Goal: Communication & Community: Answer question/provide support

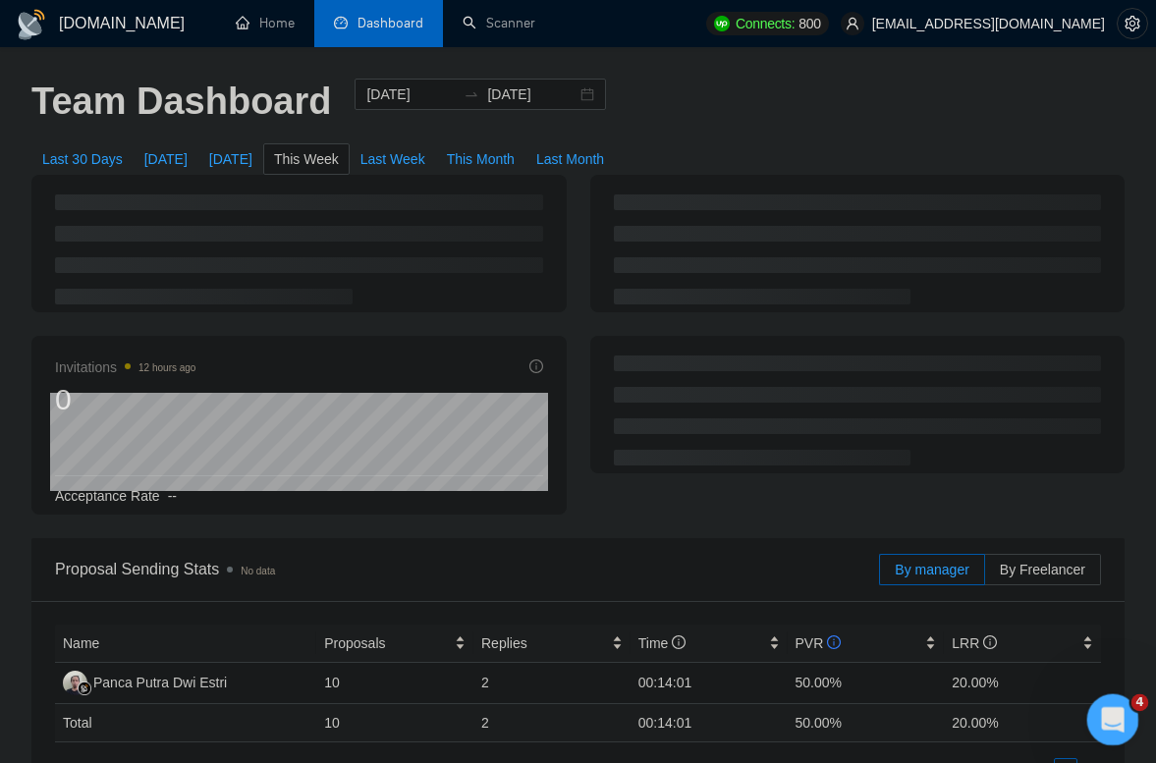
click at [1115, 707] on icon "Open Intercom Messenger" at bounding box center [1110, 717] width 32 height 32
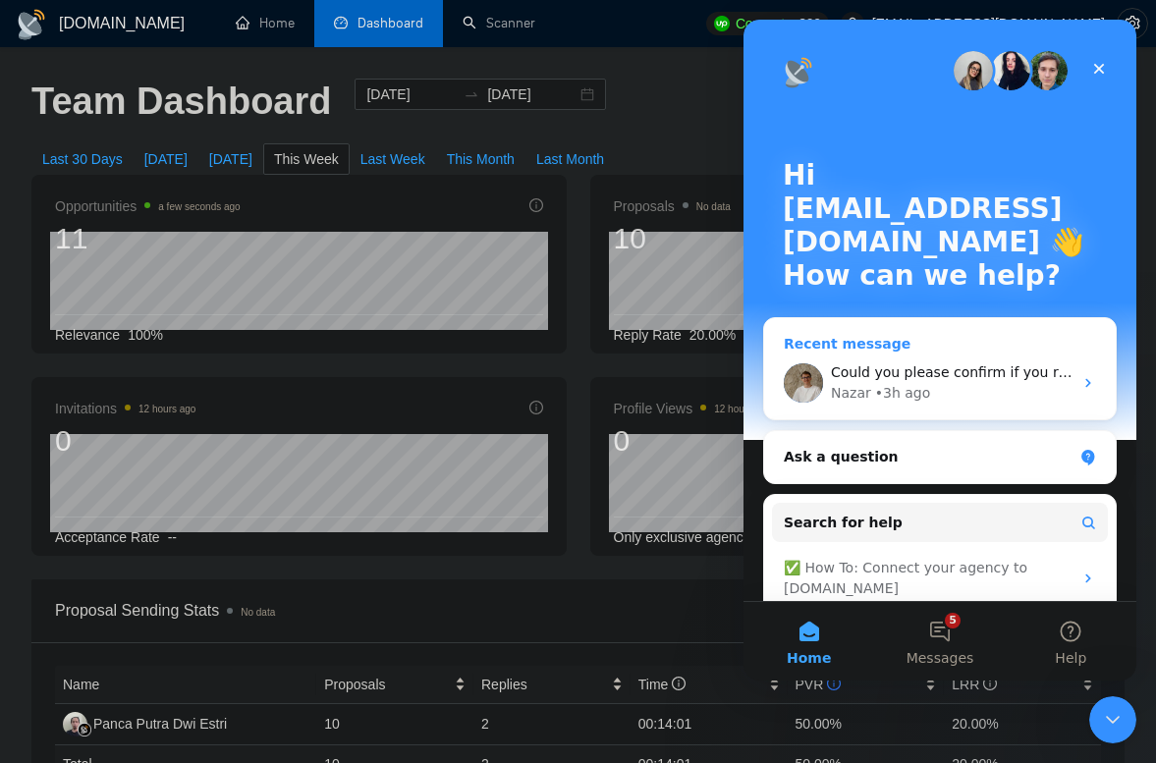
click at [906, 396] on div "• 3h ago" at bounding box center [903, 393] width 56 height 21
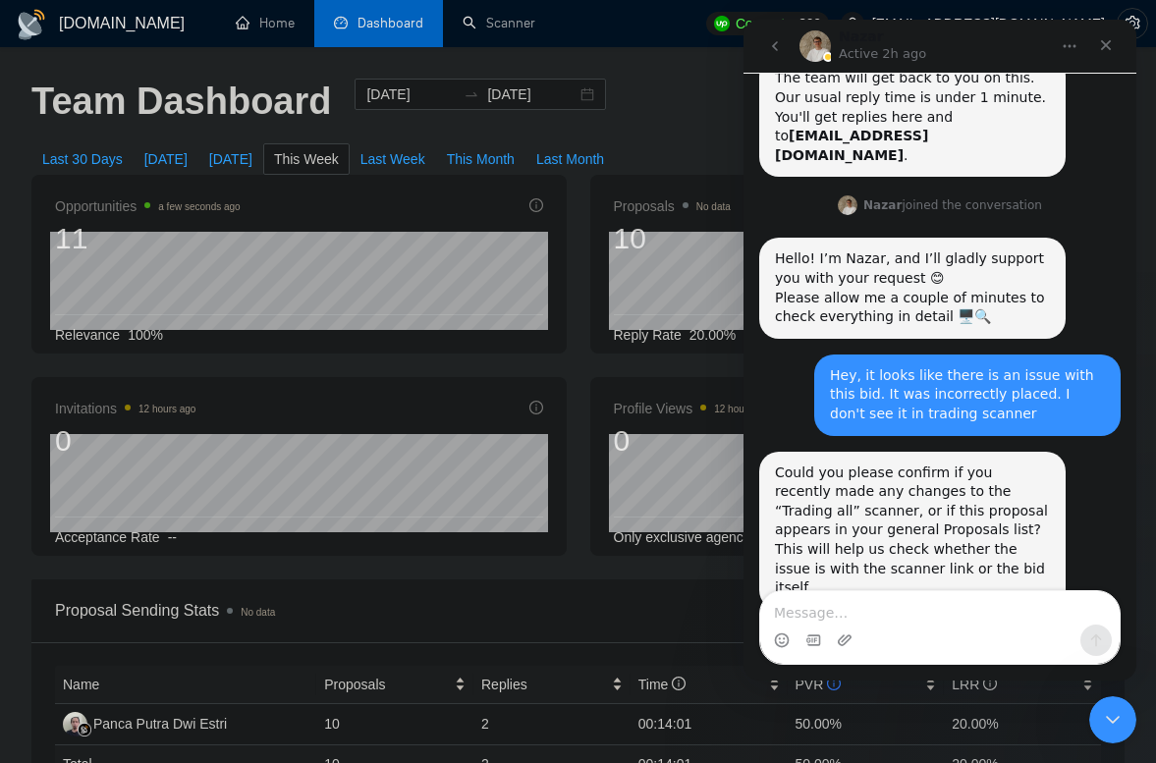
scroll to position [308, 0]
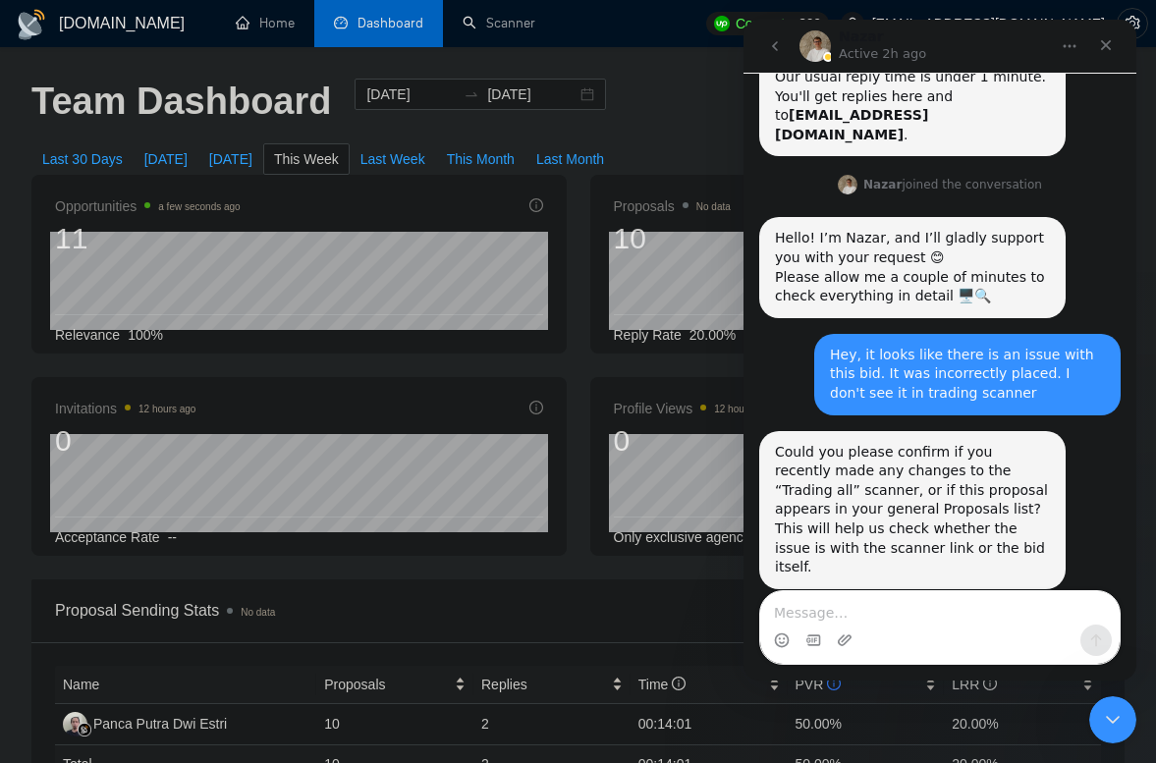
click at [877, 614] on textarea "Message…" at bounding box center [939, 607] width 359 height 33
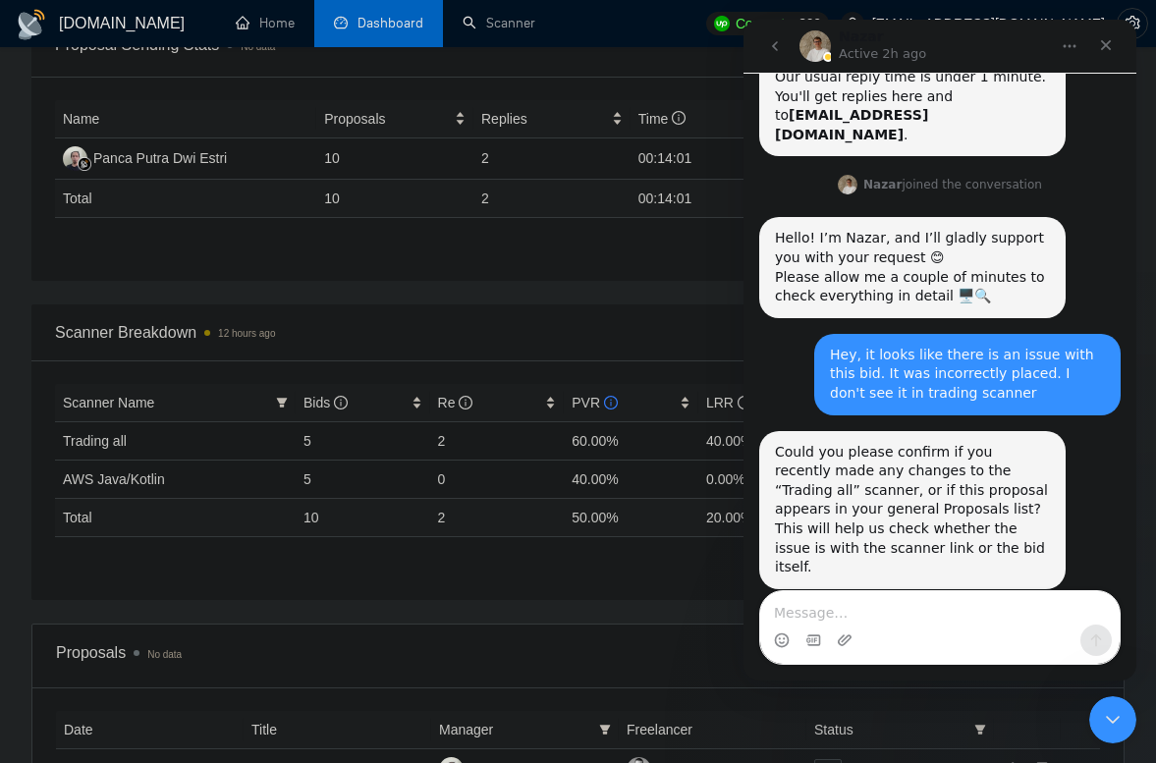
scroll to position [577, 0]
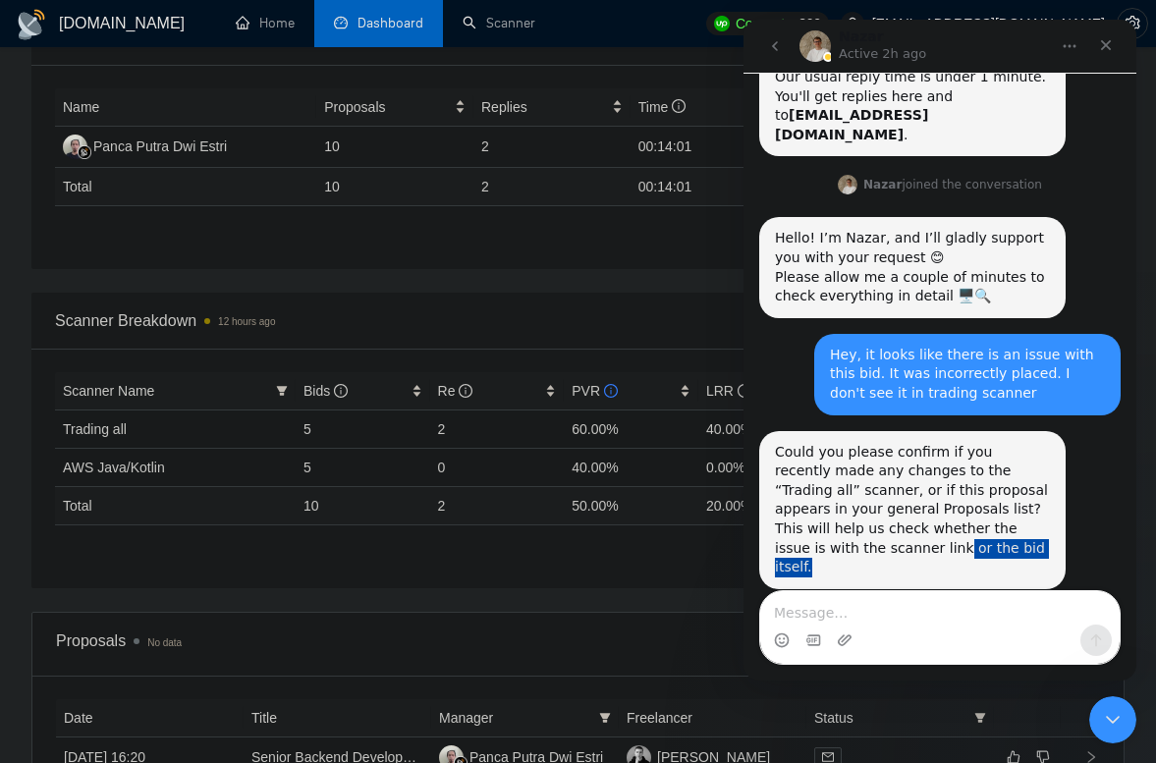
drag, startPoint x: 851, startPoint y: 528, endPoint x: 966, endPoint y: 523, distance: 116.0
click at [963, 523] on div "Could you please confirm if you recently made any changes to the “Trading all” …" at bounding box center [912, 510] width 275 height 135
click at [966, 523] on div "Could you please confirm if you recently made any changes to the “Trading all” …" at bounding box center [912, 510] width 275 height 135
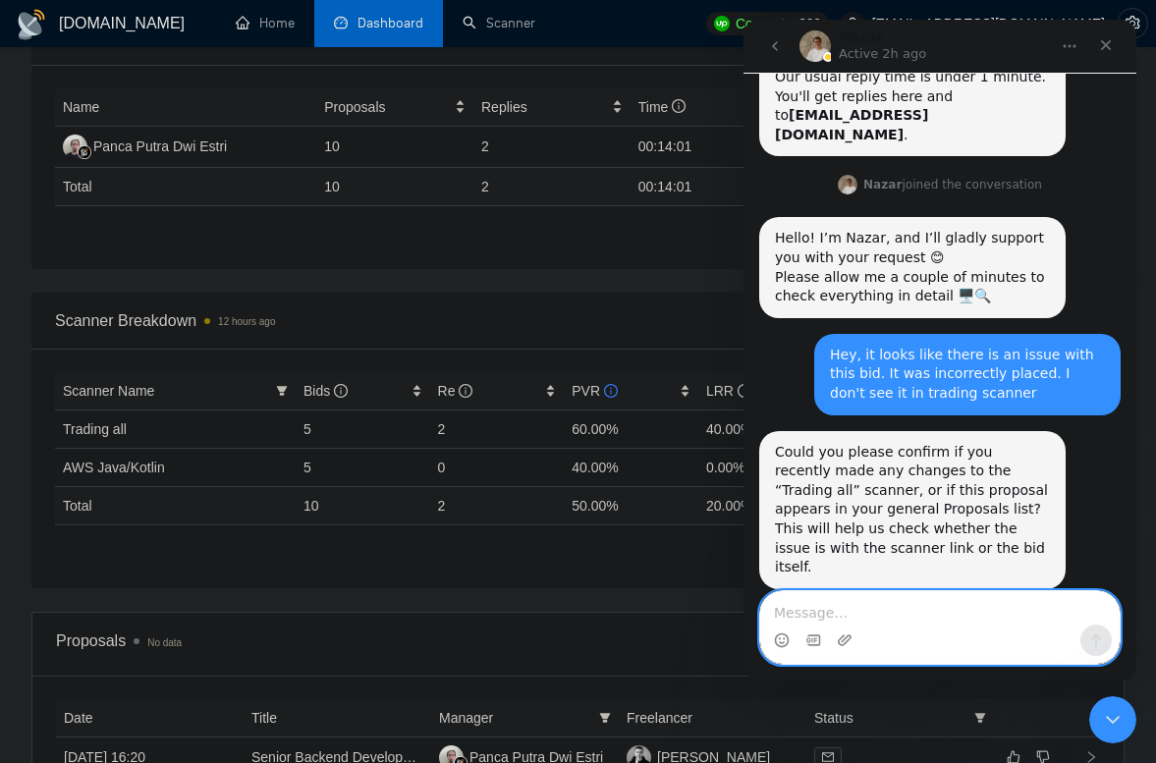
click at [846, 616] on textarea "Message…" at bounding box center [939, 607] width 359 height 33
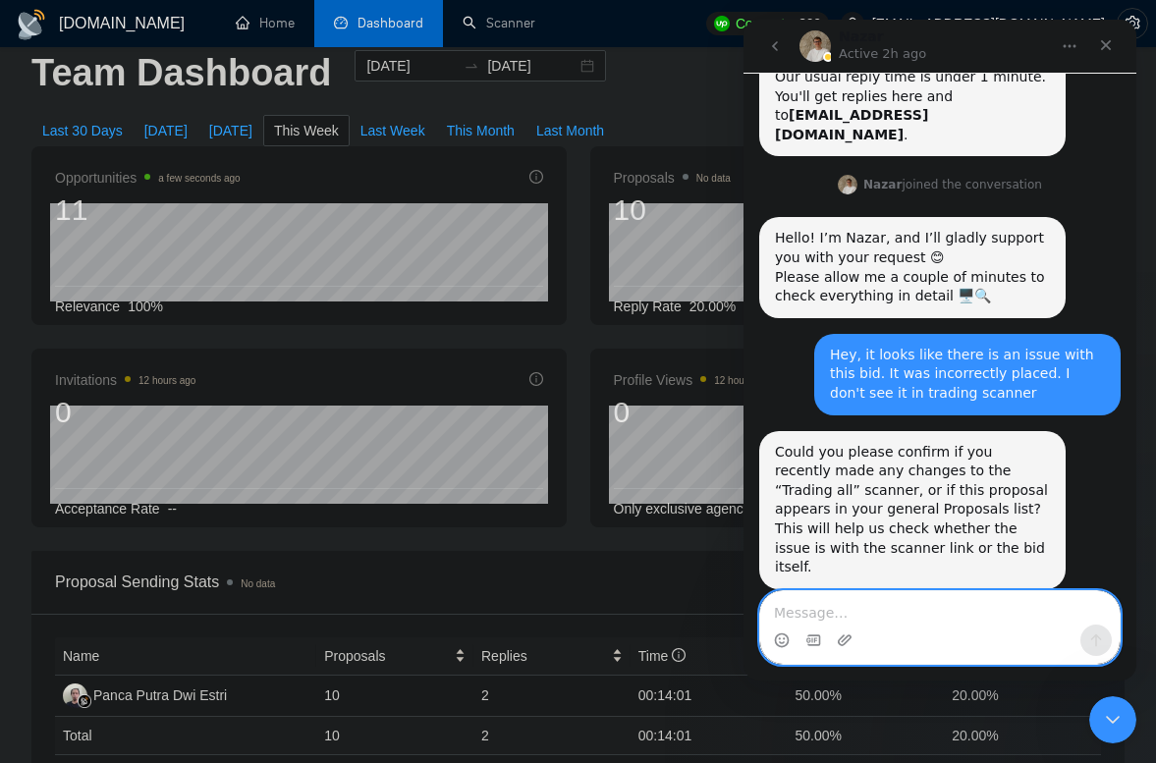
scroll to position [0, 0]
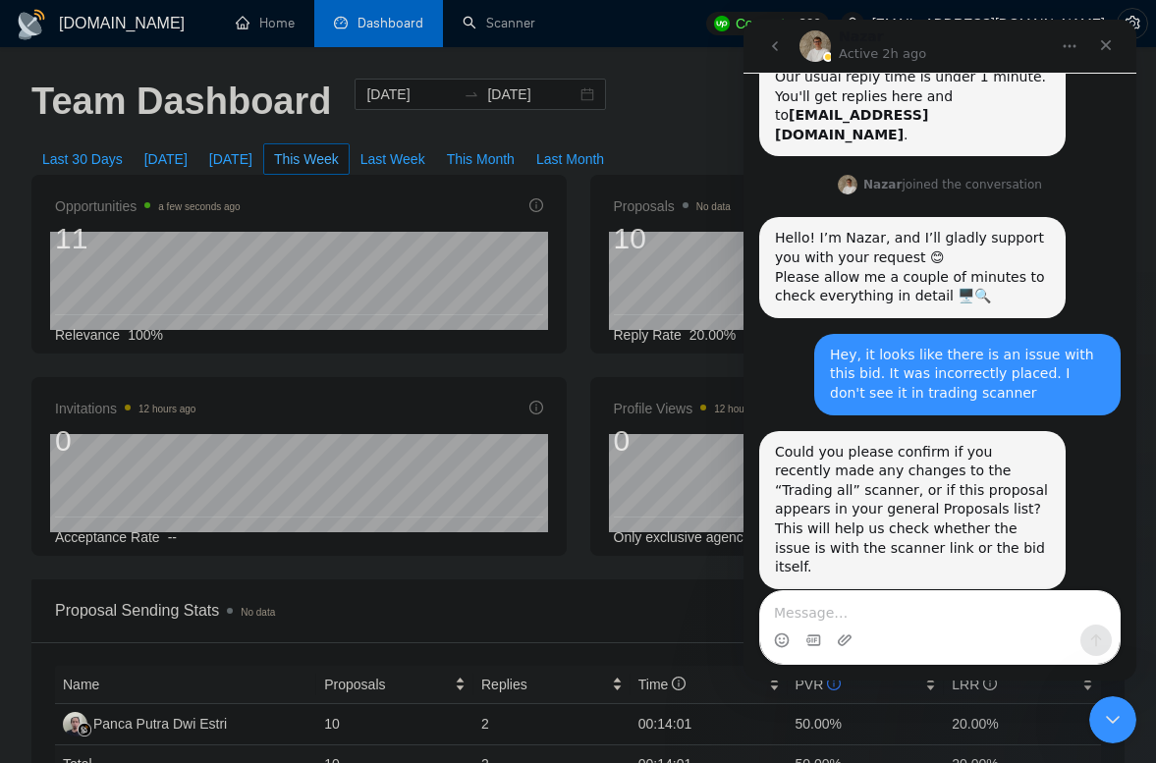
click at [323, 154] on span "This Week" at bounding box center [306, 159] width 65 height 22
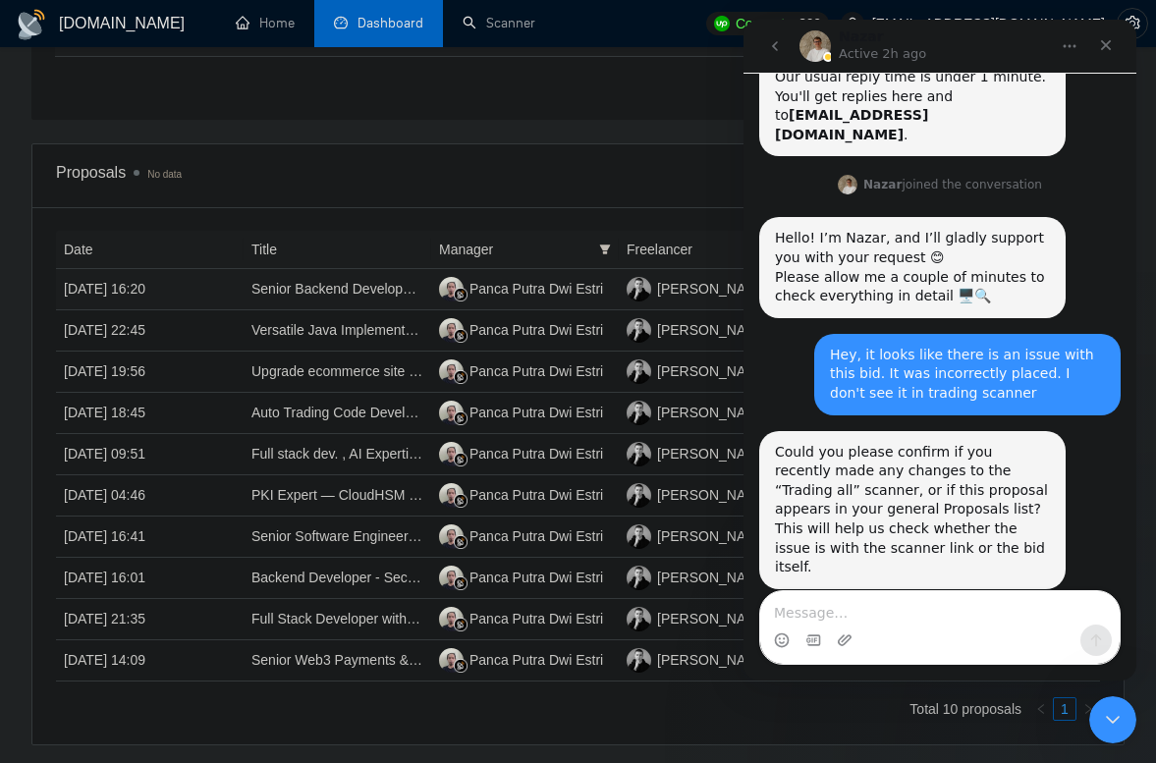
scroll to position [1052, 0]
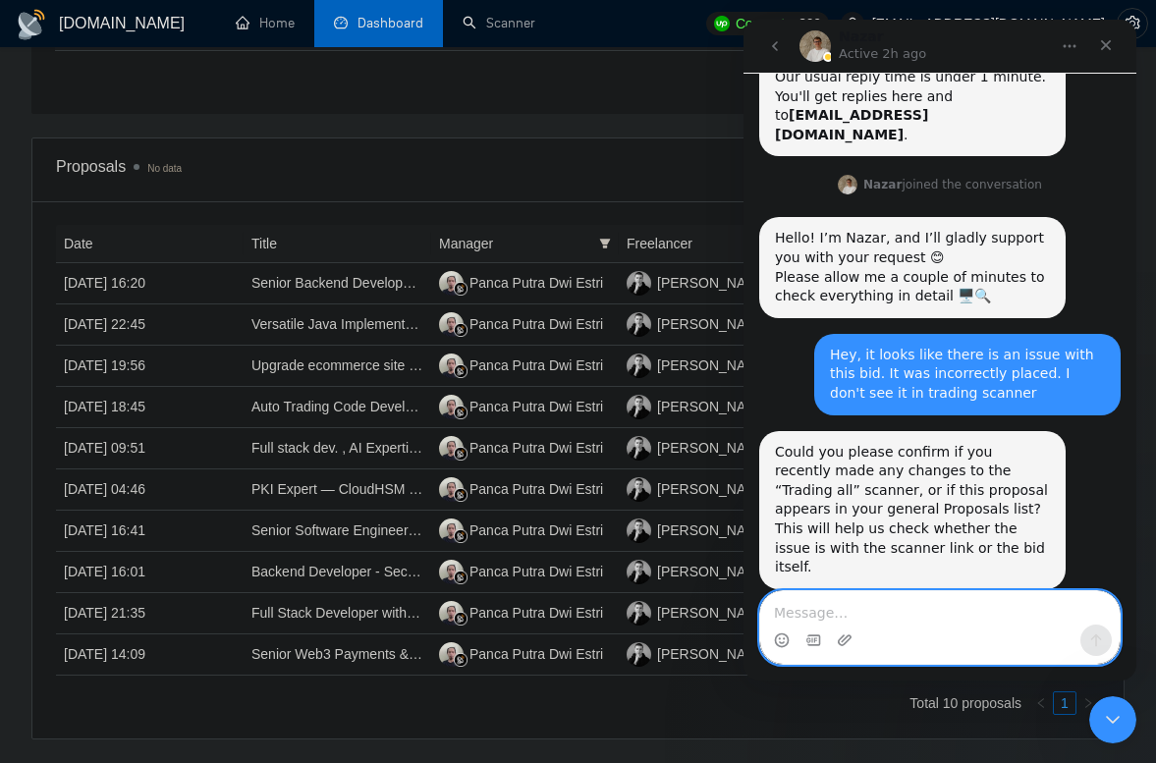
click at [850, 613] on textarea "Message…" at bounding box center [939, 607] width 359 height 33
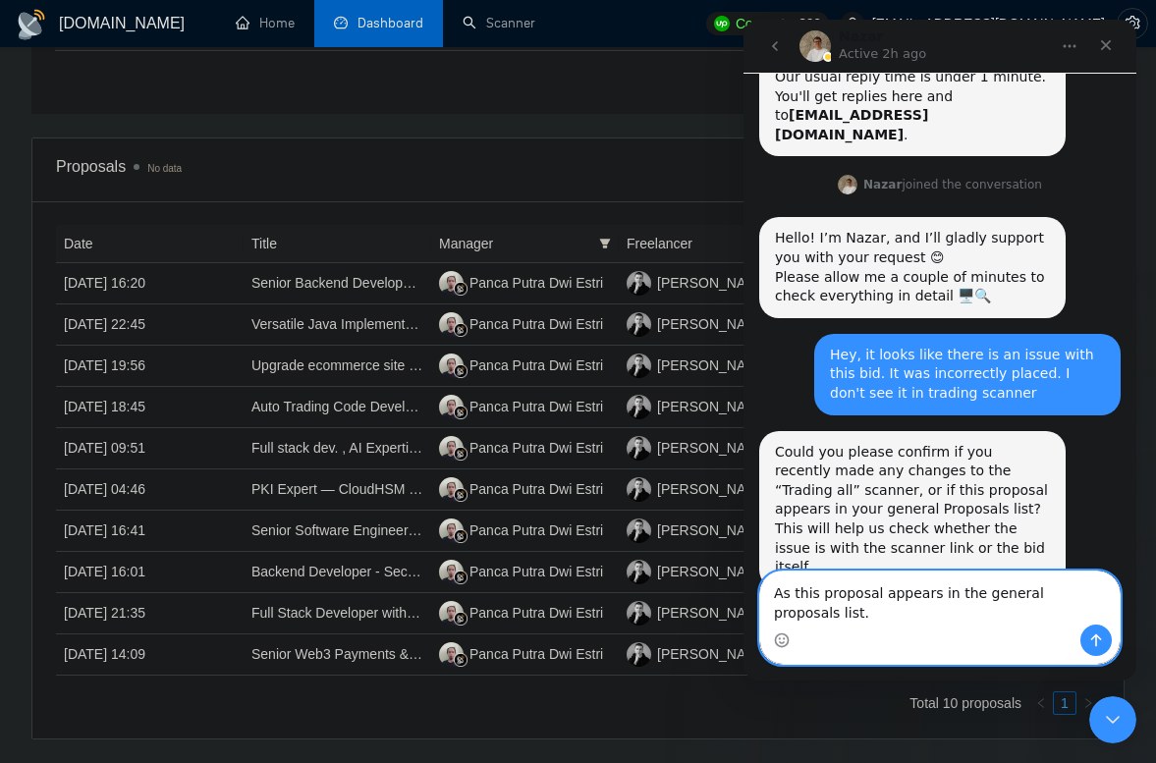
scroll to position [328, 0]
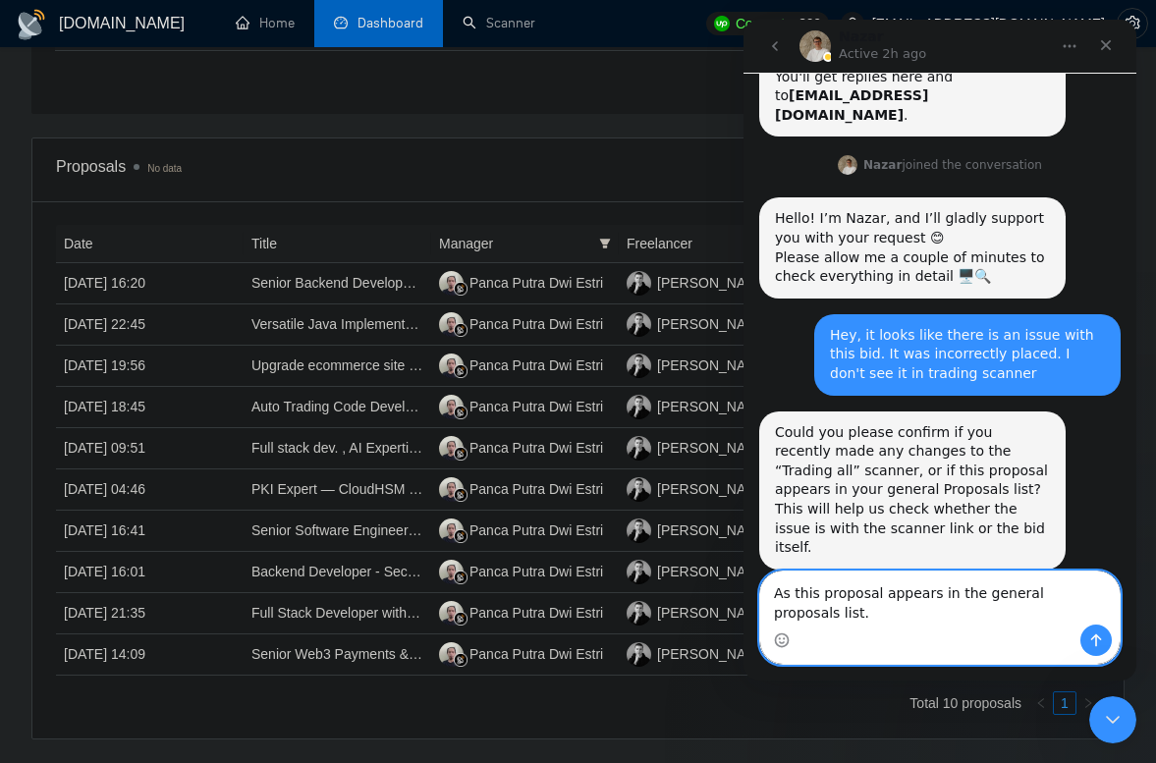
click at [791, 588] on textarea "As this proposal appears in the general proposals list." at bounding box center [939, 598] width 359 height 53
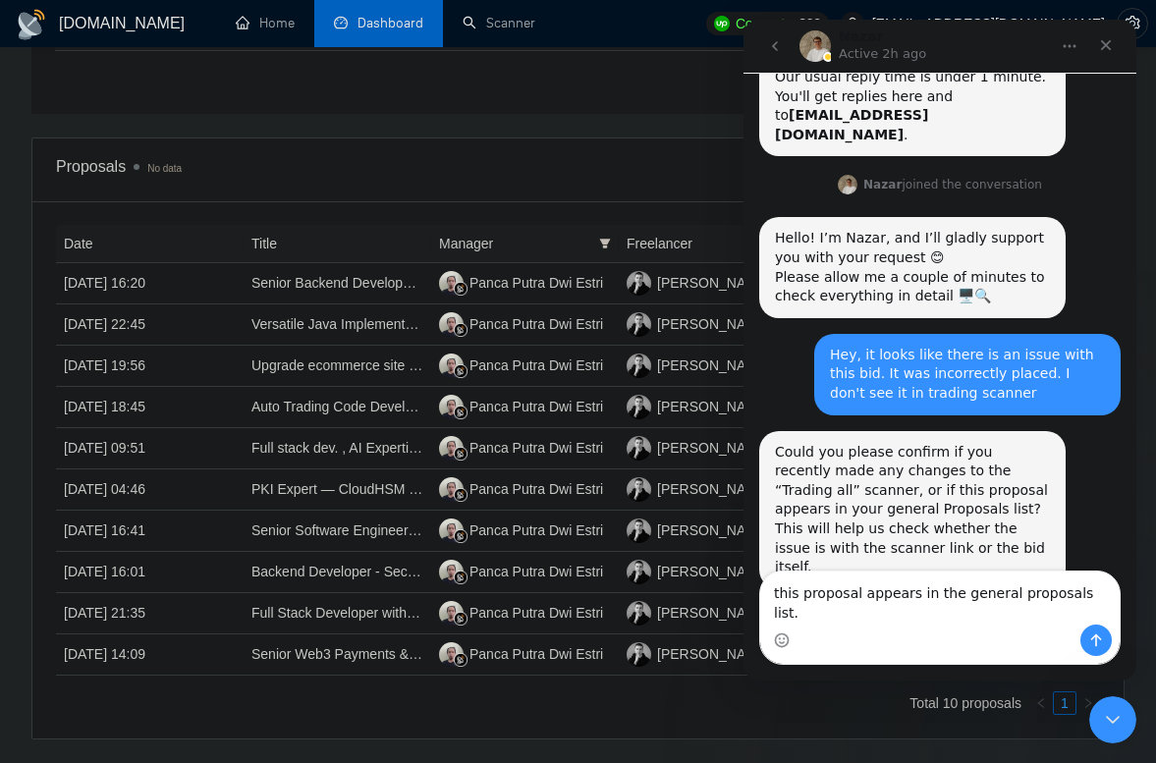
click at [791, 588] on div "Could you please confirm if you recently made any changes to the “Trading all” …" at bounding box center [939, 531] width 361 height 201
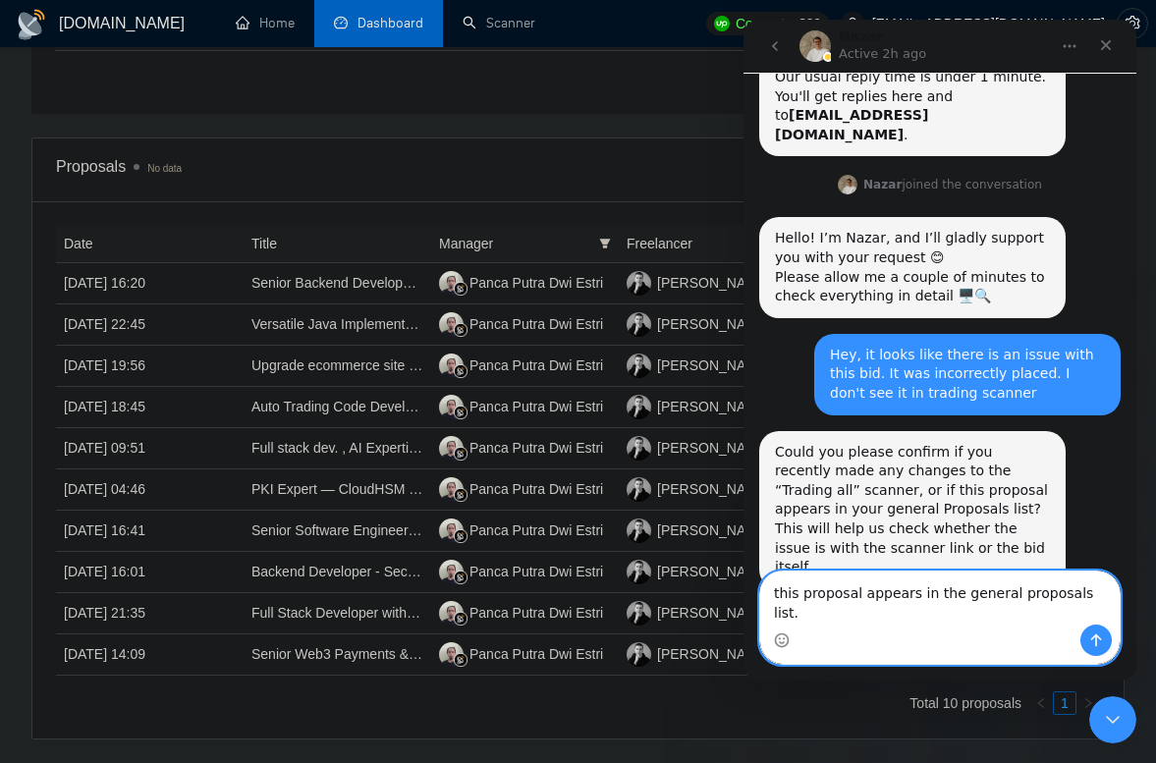
click at [772, 615] on textarea "this proposal appears in the general proposals list." at bounding box center [939, 598] width 359 height 53
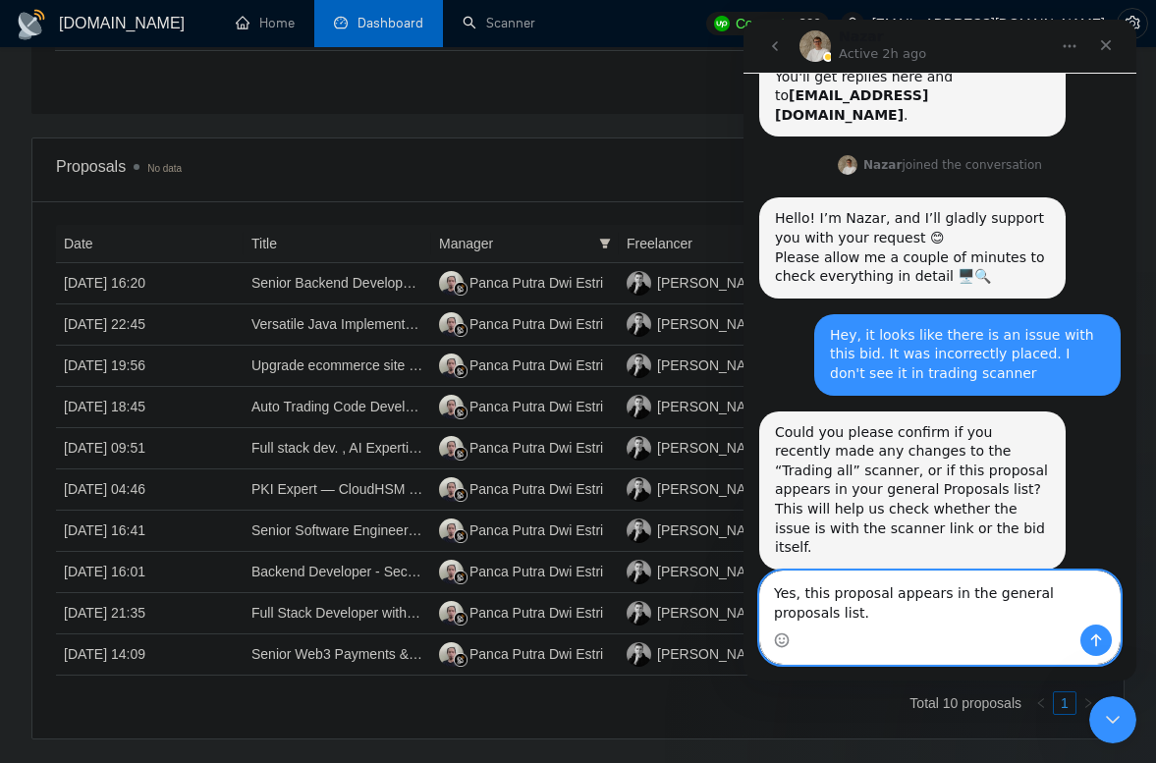
paste textarea "Message…"
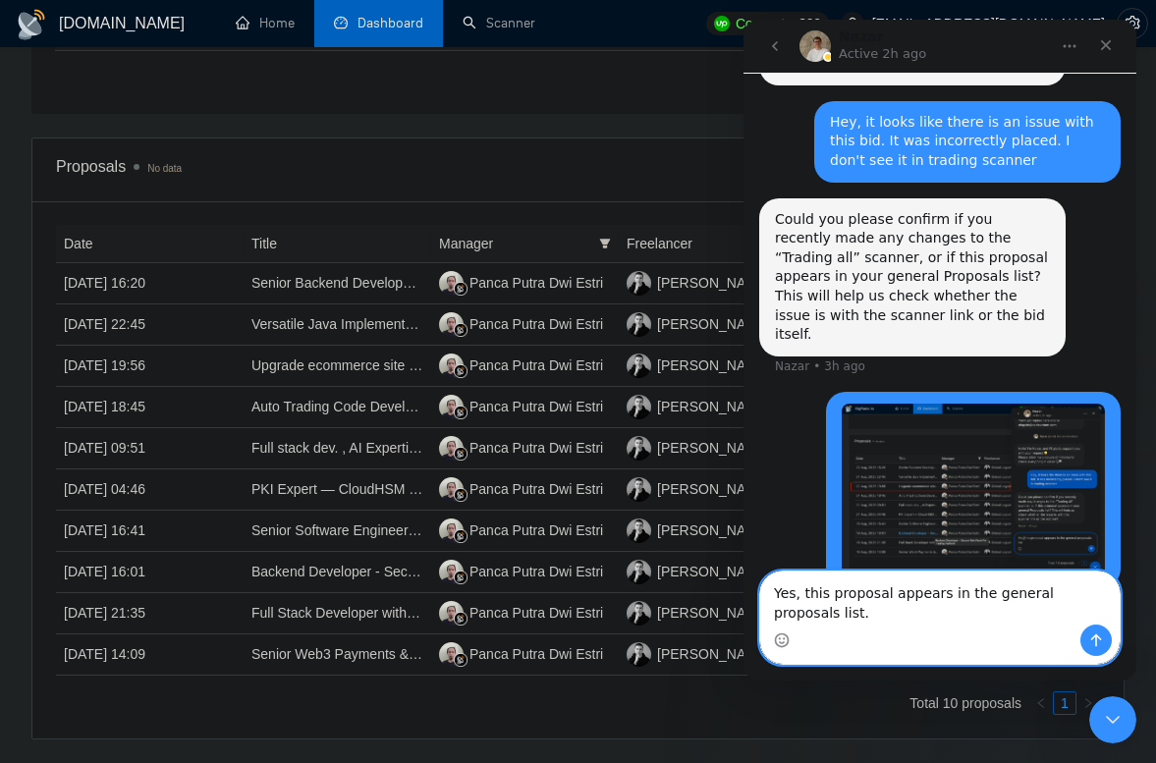
type textarea "Yes, this proposal appears in the general proposals list."
click at [1093, 637] on icon "Send a message…" at bounding box center [1096, 640] width 16 height 16
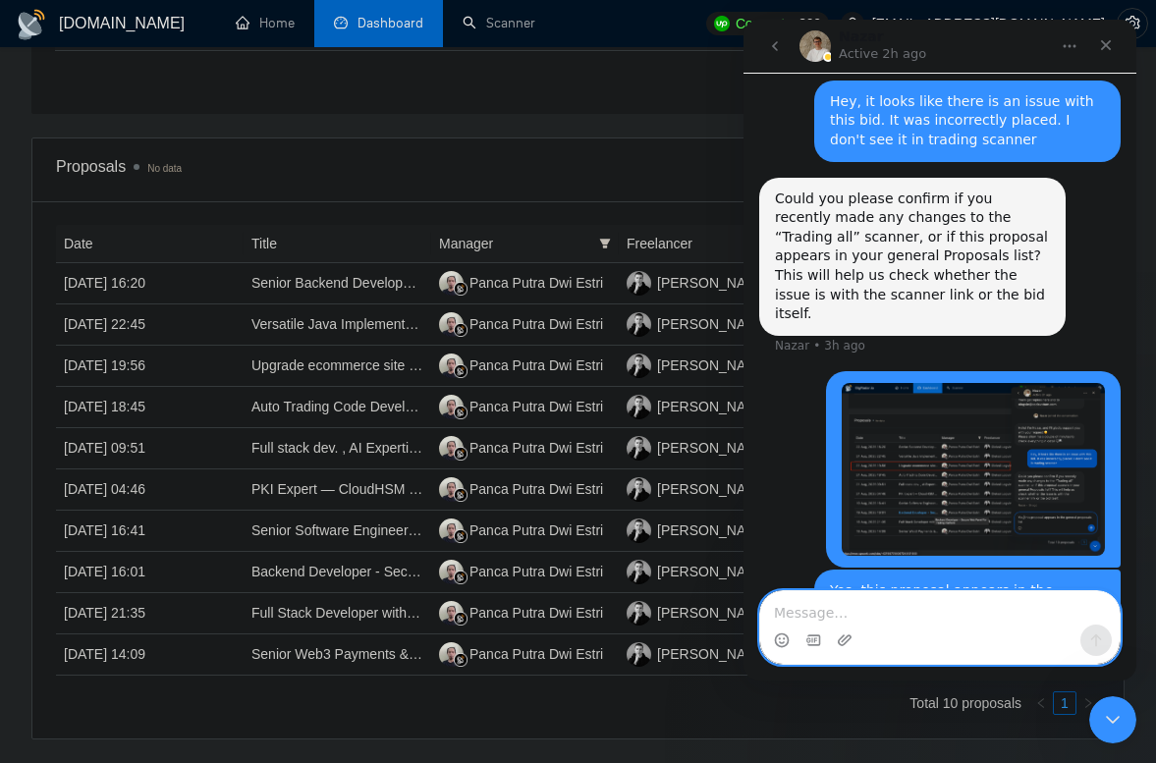
scroll to position [585, 0]
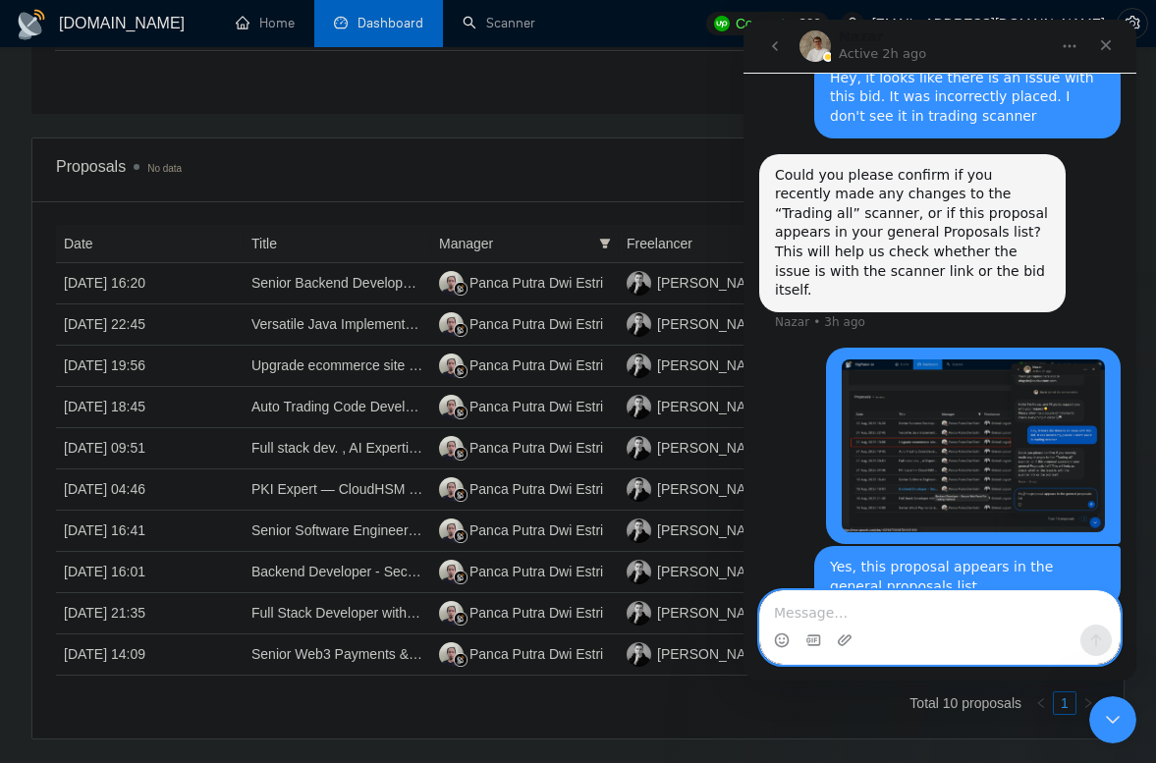
click at [872, 614] on textarea "Message…" at bounding box center [939, 607] width 359 height 33
click at [856, 616] on textarea "Message…" at bounding box center [939, 607] width 359 height 33
paste textarea "No recent changes to..."
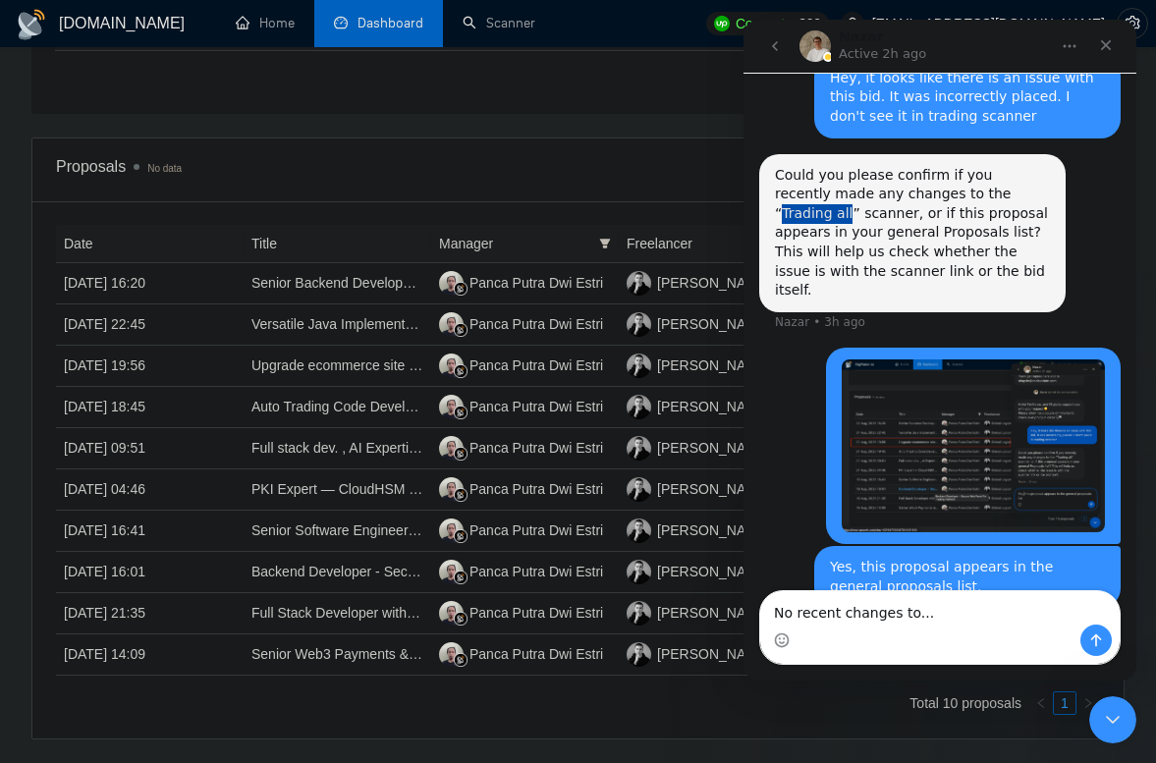
drag, startPoint x: 944, startPoint y: 178, endPoint x: 1010, endPoint y: 176, distance: 65.8
click at [1010, 176] on div "Could you please confirm if you recently made any changes to the “Trading all” …" at bounding box center [912, 233] width 275 height 135
copy div "Trading all"
click at [950, 627] on div "Intercom messenger" at bounding box center [939, 640] width 359 height 31
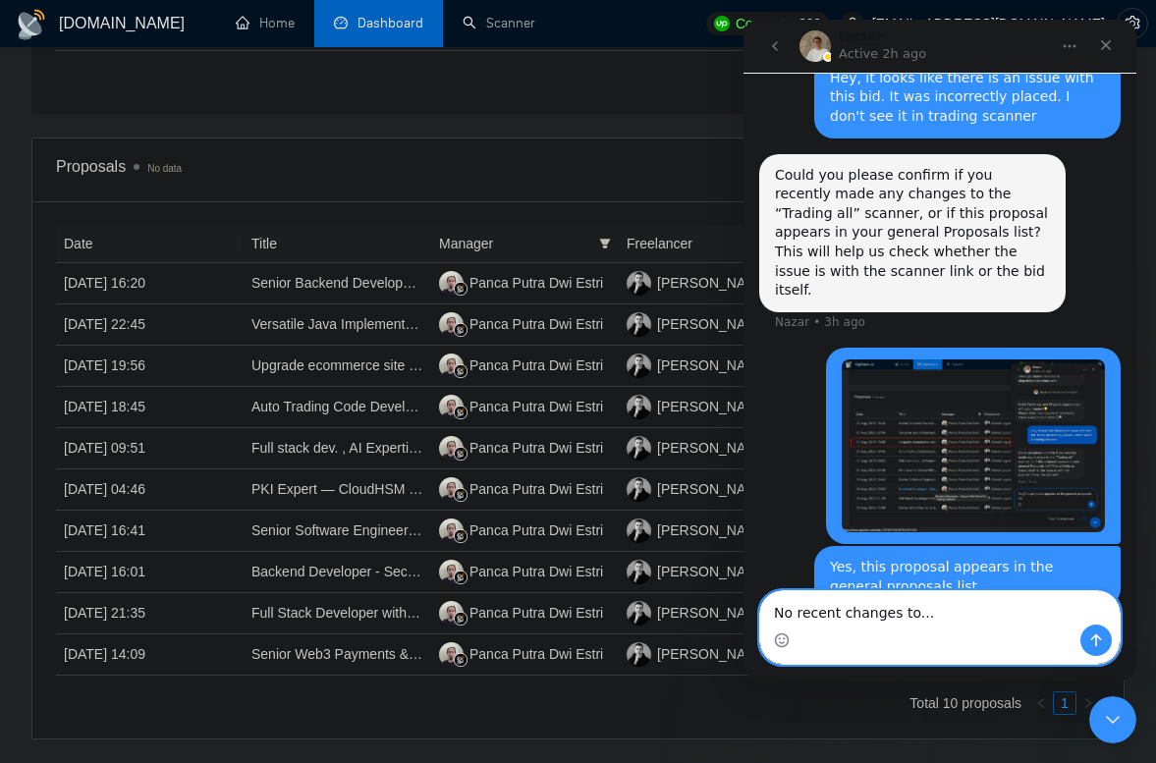
click at [959, 618] on textarea "No recent changes to..." at bounding box center [939, 607] width 359 height 33
paste textarea "Trading all"
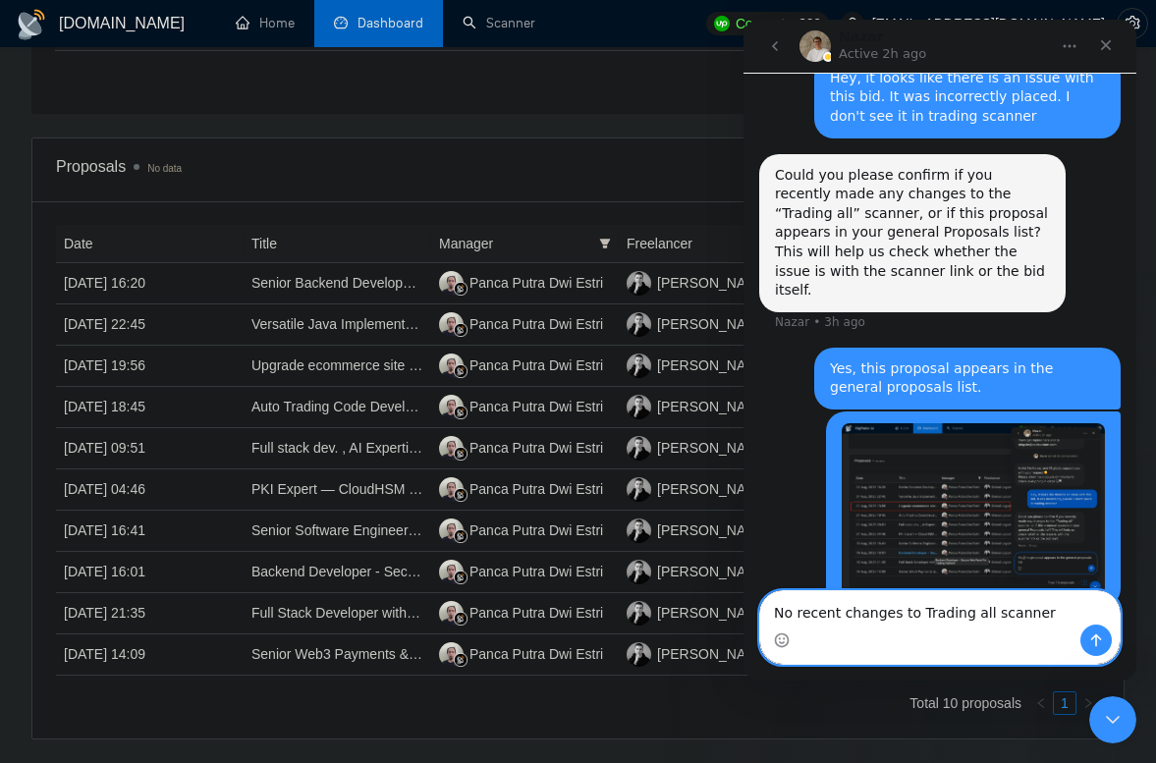
type textarea "No recent changes to Trading all scanner"
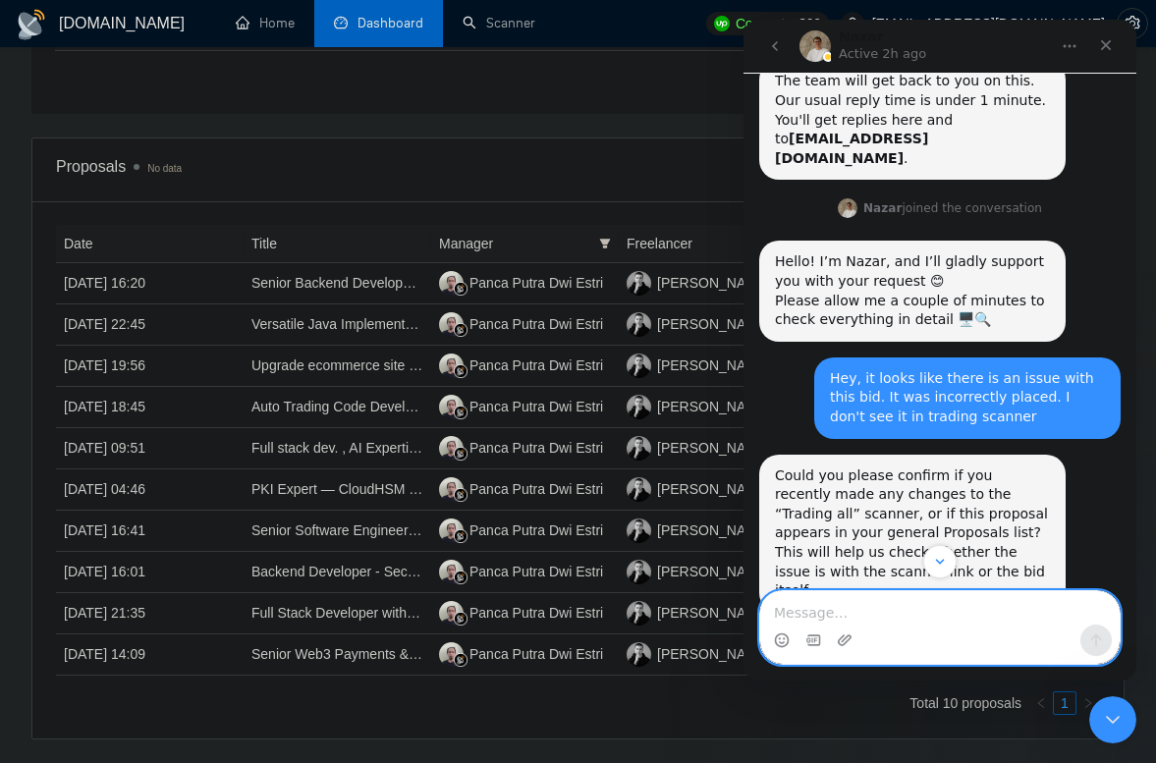
scroll to position [631, 0]
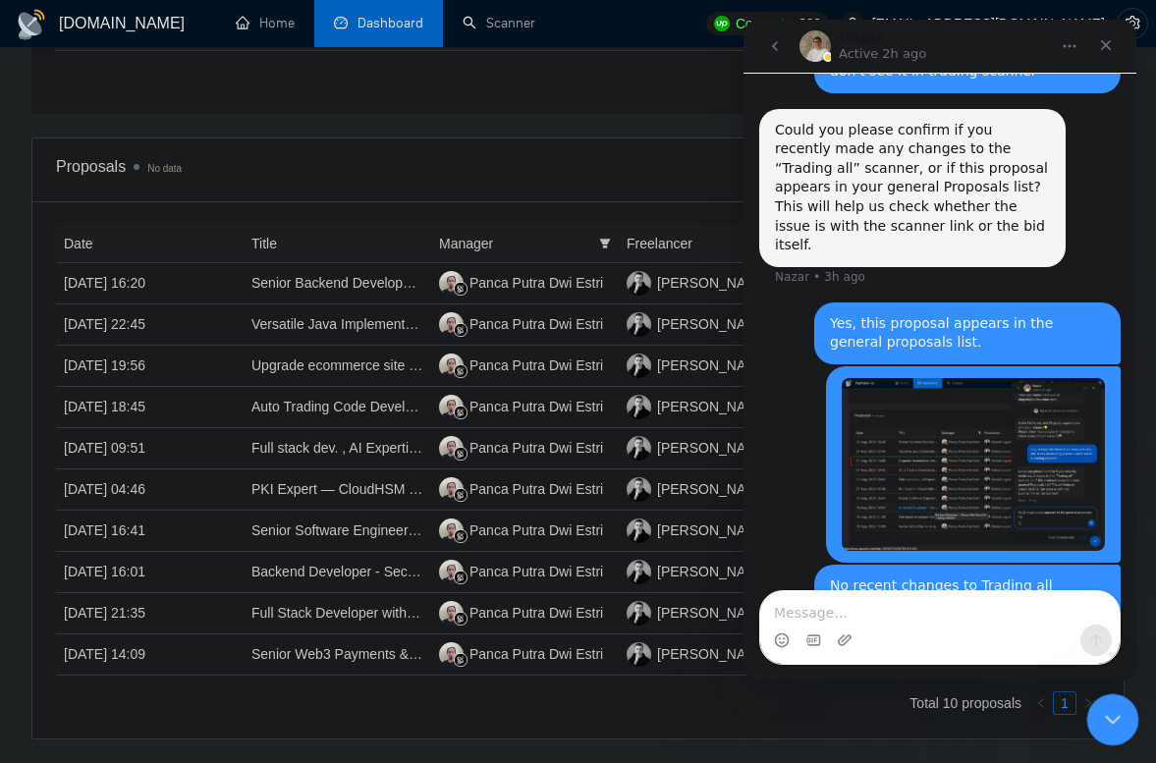
click at [1111, 710] on icon "Close Intercom Messenger" at bounding box center [1110, 717] width 24 height 24
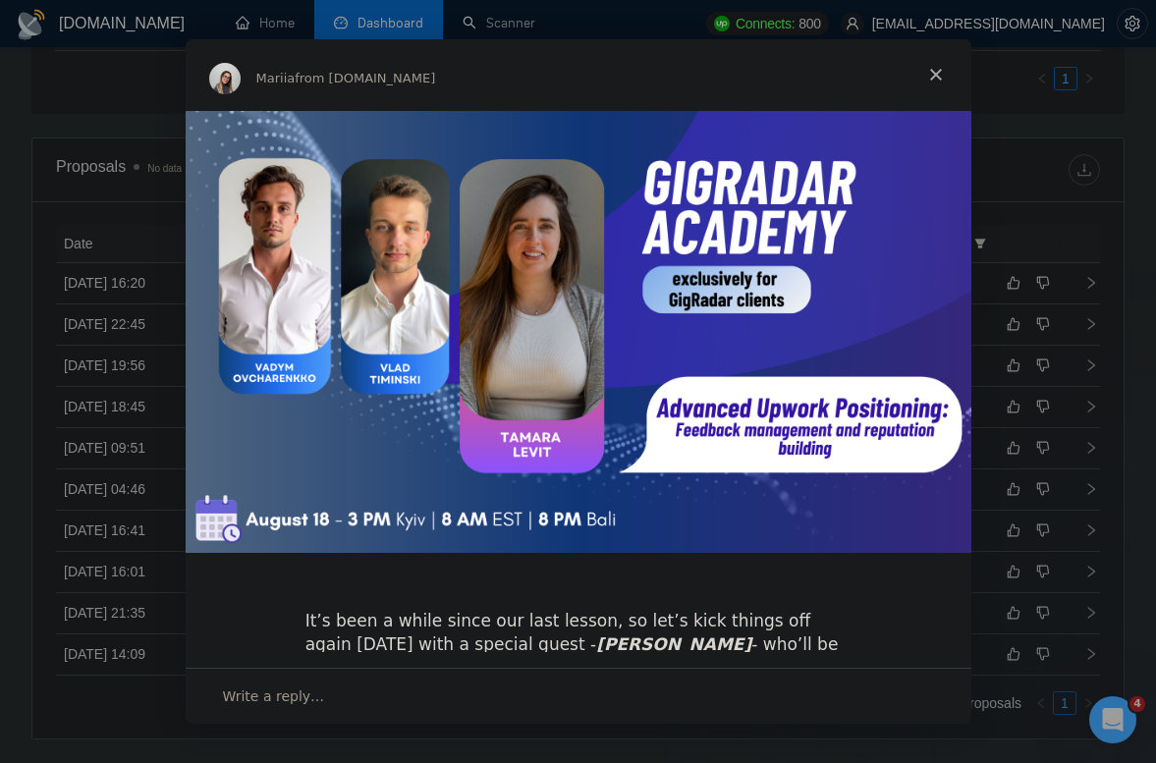
click at [941, 64] on span "Close" at bounding box center [936, 74] width 71 height 71
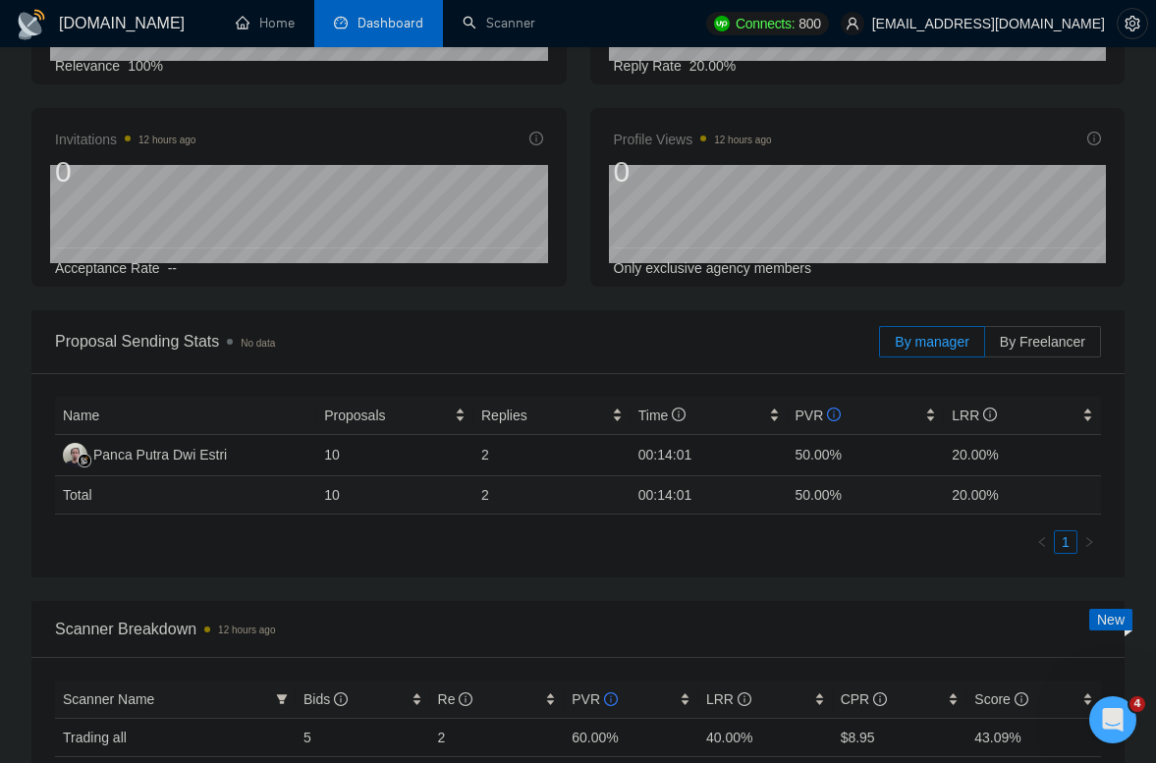
scroll to position [227, 0]
